Goal: Obtain resource: Download file/media

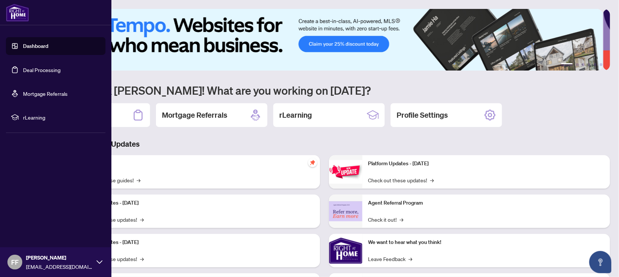
click at [46, 72] on link "Deal Processing" at bounding box center [42, 70] width 38 height 7
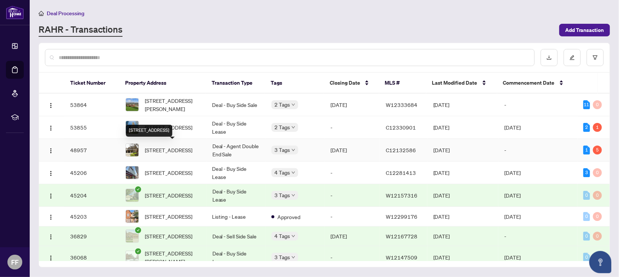
click at [189, 146] on span "[STREET_ADDRESS]" at bounding box center [169, 150] width 48 height 8
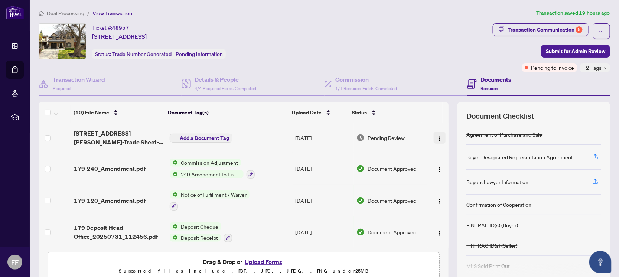
click at [437, 136] on img "button" at bounding box center [440, 139] width 6 height 6
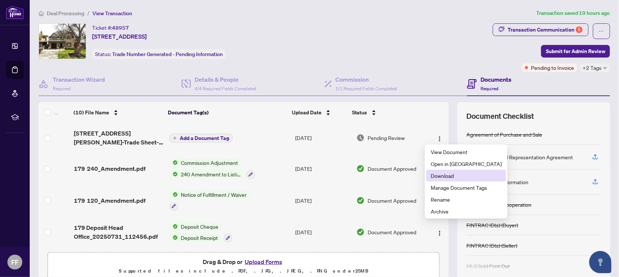
click at [444, 175] on span "Download" at bounding box center [466, 176] width 71 height 8
